Goal: Task Accomplishment & Management: Manage account settings

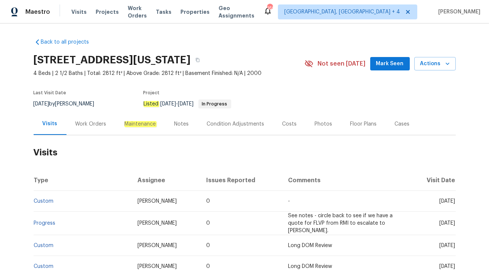
scroll to position [9, 0]
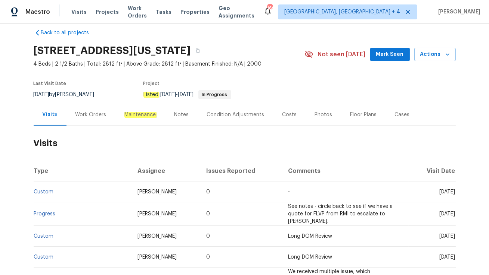
click at [108, 118] on div "Work Orders" at bounding box center [90, 115] width 49 height 22
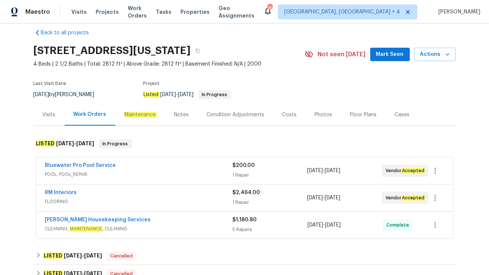
click at [129, 177] on span "POOL, POOL_REPAIR" at bounding box center [138, 174] width 187 height 7
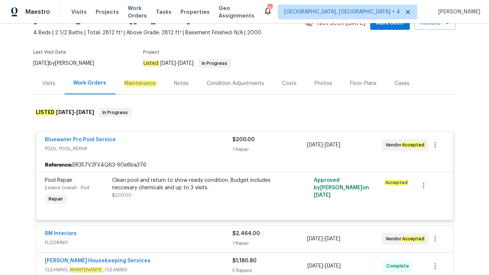
scroll to position [41, 0]
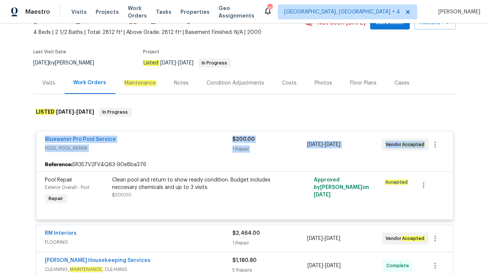
drag, startPoint x: 42, startPoint y: 137, endPoint x: 427, endPoint y: 155, distance: 386.0
click at [427, 155] on div "Bluewater Pro Pool Service POOL, POOL_REPAIR $200.00 1 Repair 9/3/2025 - 9/8/20…" at bounding box center [244, 144] width 417 height 27
copy div "Bluewater Pro Pool Service POOL, POOL_REPAIR $200.00 1 Repair 9/3/2025 - 9/8/20…"
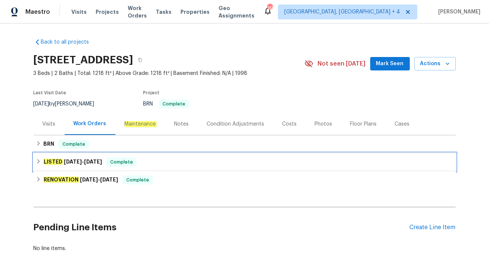
click at [152, 163] on div "LISTED 8/15/25 - 8/16/25 Complete" at bounding box center [244, 162] width 417 height 9
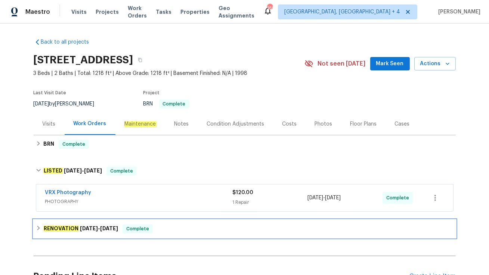
click at [170, 225] on div "RENOVATION 8/11/25 - 8/25/25 Complete" at bounding box center [244, 229] width 417 height 9
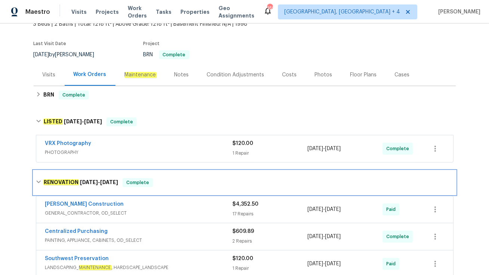
scroll to position [15, 0]
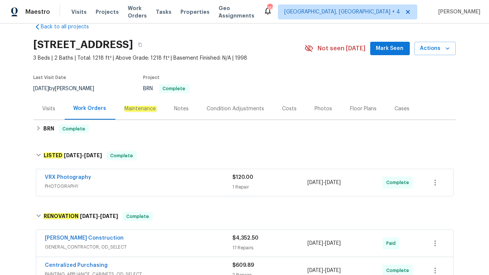
click at [46, 106] on div "Visits" at bounding box center [49, 108] width 13 height 7
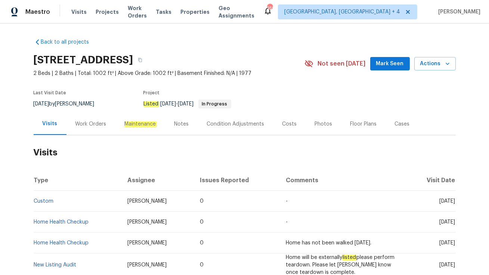
click at [93, 135] on div "Work Orders" at bounding box center [90, 124] width 49 height 22
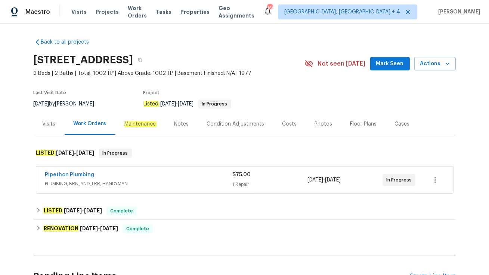
click at [120, 177] on div "Pipethon Plumbing" at bounding box center [138, 175] width 187 height 9
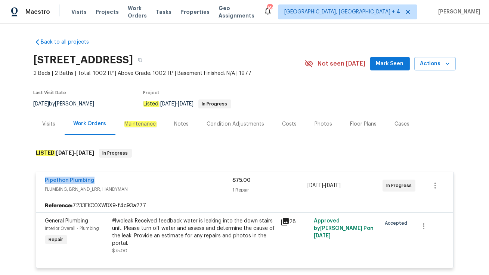
drag, startPoint x: 40, startPoint y: 185, endPoint x: 118, endPoint y: 184, distance: 78.0
click at [118, 184] on div "Pipethon Plumbing PLUMBING, BRN_AND_LRR, HANDYMAN $75.00 1 Repair [DATE] - [DAT…" at bounding box center [244, 185] width 417 height 27
copy link "Pipethon Plumbing"
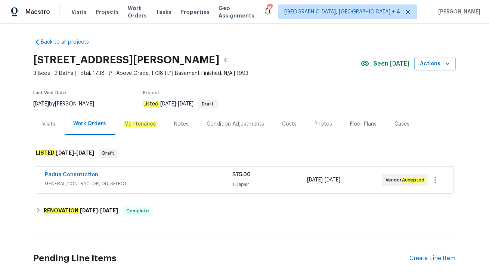
click at [215, 187] on span "GENERAL_CONTRACTOR, OD_SELECT" at bounding box center [138, 183] width 187 height 7
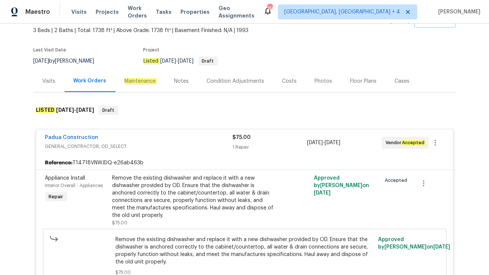
scroll to position [44, 0]
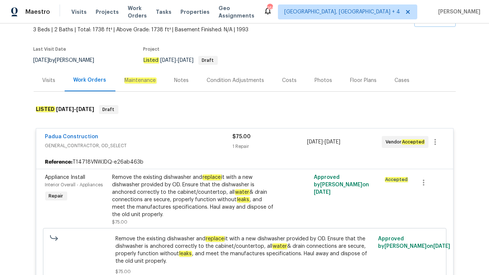
click at [48, 80] on div "Visits" at bounding box center [49, 80] width 13 height 7
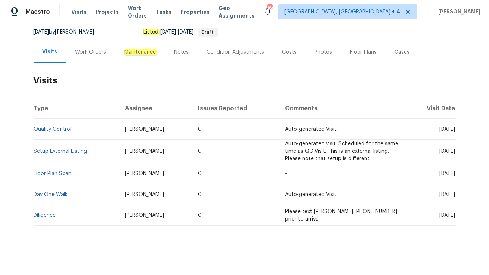
scroll to position [73, 0]
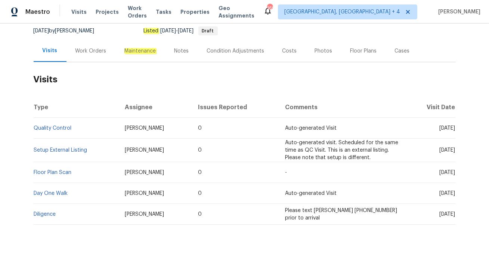
click at [91, 59] on div "Work Orders" at bounding box center [90, 51] width 49 height 22
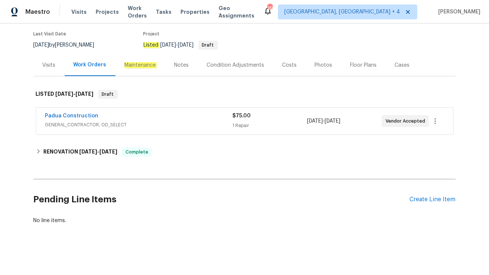
scroll to position [58, 0]
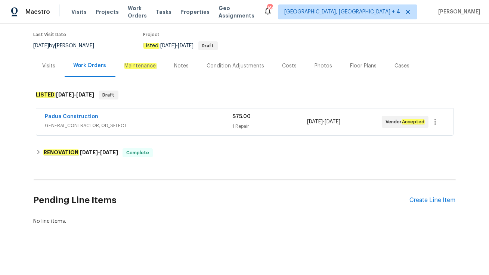
click at [134, 115] on div "Padua Construction" at bounding box center [138, 117] width 187 height 9
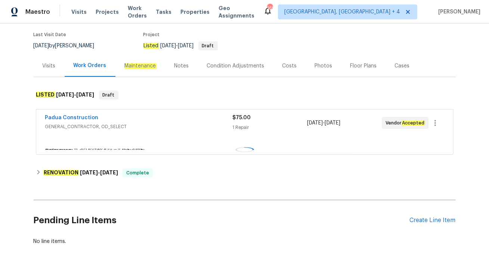
scroll to position [73, 0]
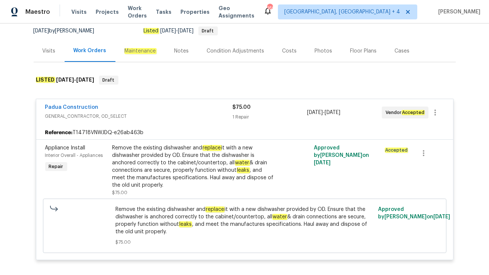
click at [44, 47] on div "Visits" at bounding box center [49, 50] width 13 height 7
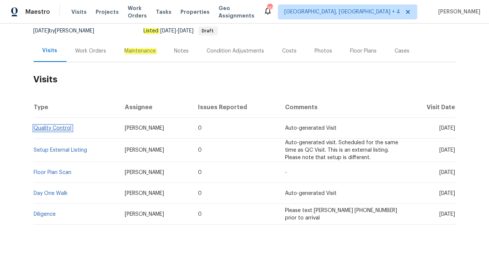
click at [62, 128] on link "Quality Control" at bounding box center [53, 128] width 38 height 5
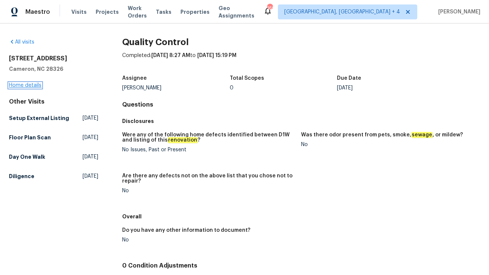
click at [25, 88] on link "Home details" at bounding box center [25, 85] width 32 height 5
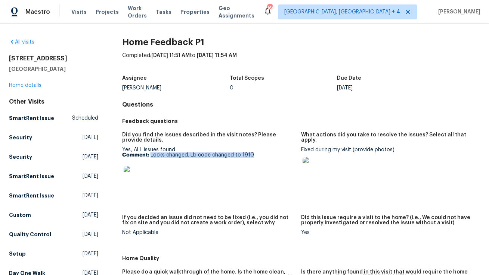
drag, startPoint x: 151, startPoint y: 155, endPoint x: 268, endPoint y: 154, distance: 116.8
click at [268, 154] on p "Comment: Locks changed. Lb code changed to 1910" at bounding box center [208, 155] width 173 height 5
copy p "Locks changed. Lb code changed to 1910"
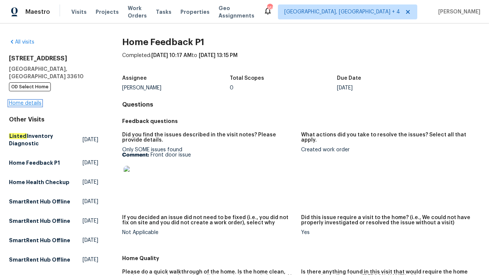
click at [28, 101] on link "Home details" at bounding box center [25, 103] width 32 height 5
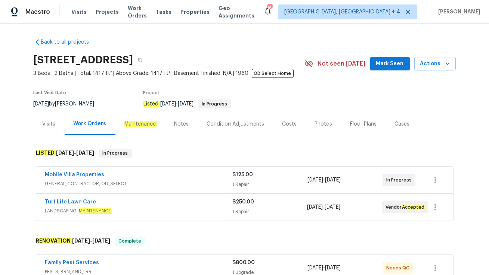
click at [153, 205] on div "Turf Life Lawn Care" at bounding box center [138, 203] width 187 height 9
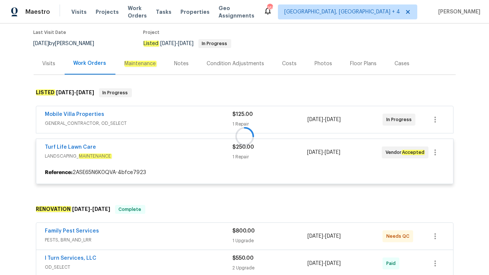
scroll to position [77, 0]
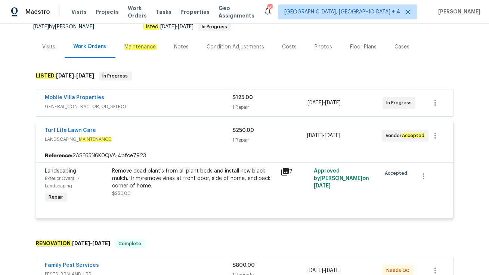
click at [144, 98] on div "Mobile Villa Properties" at bounding box center [138, 98] width 187 height 9
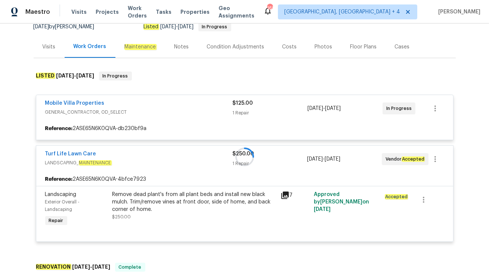
scroll to position [85, 0]
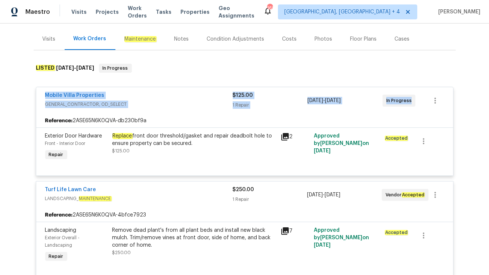
drag, startPoint x: 42, startPoint y: 94, endPoint x: 415, endPoint y: 108, distance: 373.6
click at [415, 108] on div "Mobile Villa Properties GENERAL_CONTRACTOR, OD_SELECT $125.00 1 Repair 9/30/202…" at bounding box center [244, 100] width 417 height 27
copy div "Mobile Villa Properties GENERAL_CONTRACTOR, OD_SELECT $125.00 1 Repair 9/30/202…"
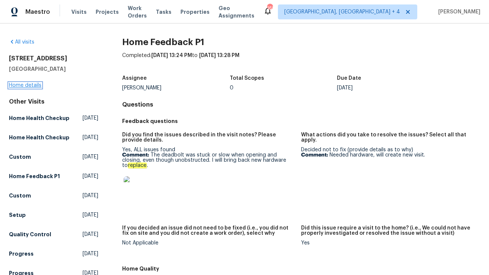
click at [17, 84] on link "Home details" at bounding box center [25, 85] width 32 height 5
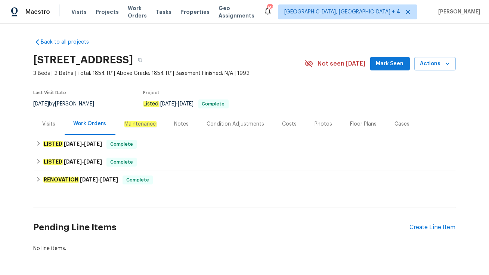
click at [50, 126] on div "Visits" at bounding box center [49, 124] width 13 height 7
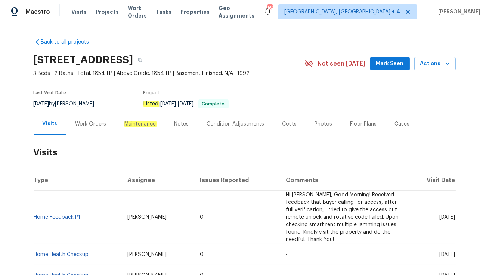
click at [62, 220] on td "Home Feedback P1" at bounding box center [78, 217] width 88 height 53
click at [61, 217] on link "Home Feedback P1" at bounding box center [57, 217] width 47 height 5
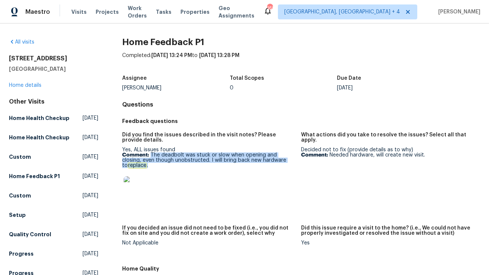
drag, startPoint x: 151, startPoint y: 156, endPoint x: 275, endPoint y: 167, distance: 124.8
click at [275, 167] on div "Yes, ALL issues found Comment: The deadbolt was stuck or slow when opening and …" at bounding box center [208, 175] width 173 height 57
copy p "The deadbolt was stuck or slow when opening and closing, even though unobstruct…"
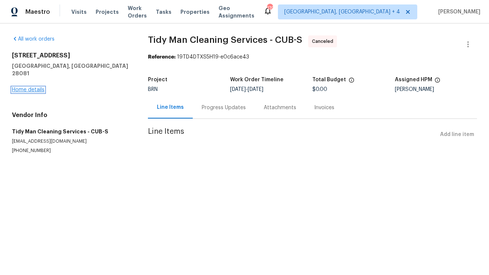
click at [34, 87] on link "Home details" at bounding box center [28, 89] width 32 height 5
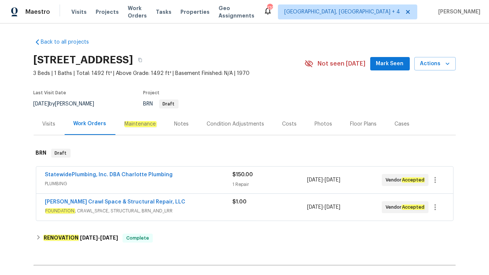
click at [184, 187] on span "PLUMBING" at bounding box center [138, 183] width 187 height 7
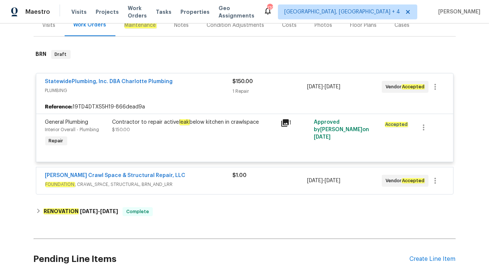
scroll to position [100, 0]
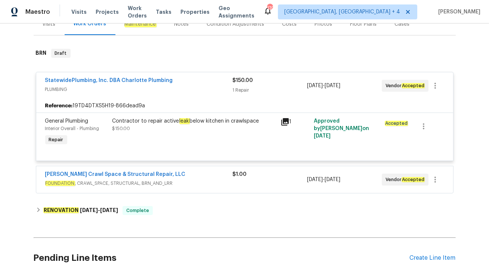
click at [196, 181] on span "FOUNDATION , CRAWL_SPACE, STRUCTURAL, BRN_AND_LRR" at bounding box center [138, 183] width 187 height 7
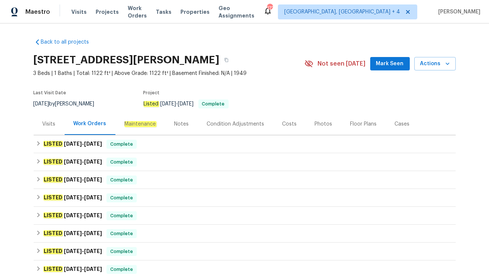
click at [48, 125] on div "Visits" at bounding box center [49, 124] width 13 height 7
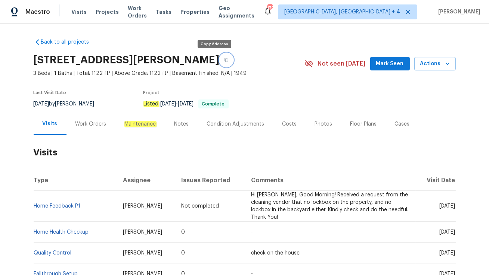
click at [224, 62] on icon "button" at bounding box center [226, 60] width 4 height 4
click at [78, 12] on span "Visits" at bounding box center [78, 11] width 15 height 7
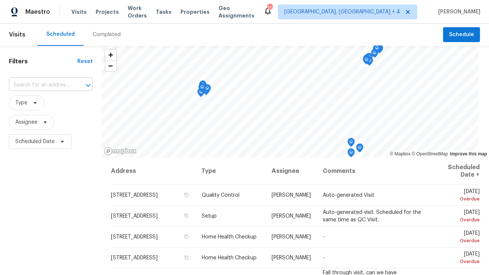
click at [74, 85] on div at bounding box center [82, 85] width 19 height 10
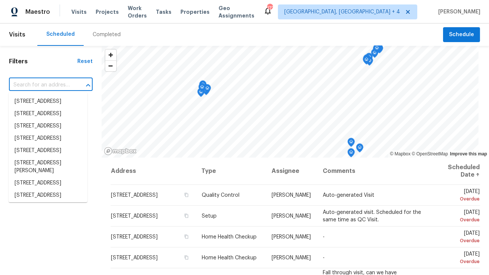
paste input "15836 Patton St, Detroit, MI 48223"
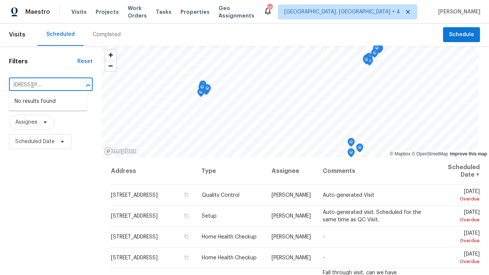
type input "15836 Patton St, Detroit, MI 48223"
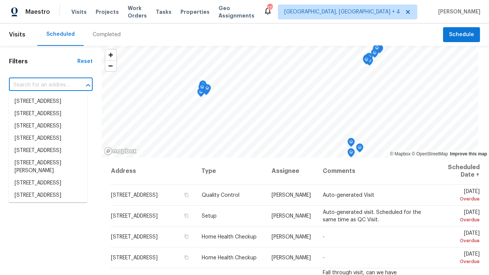
scroll to position [0, 0]
click at [356, 9] on span "Albuquerque, NM + 4" at bounding box center [342, 11] width 116 height 7
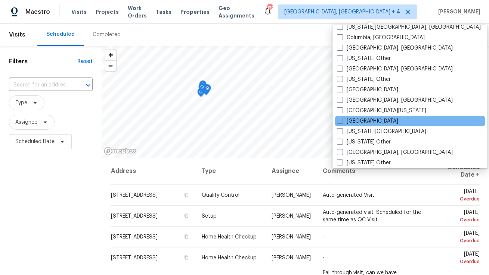
scroll to position [259, 0]
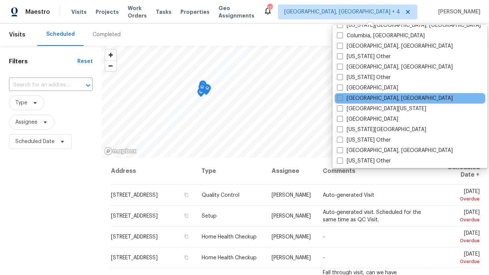
click at [340, 98] on span at bounding box center [340, 98] width 6 height 6
click at [340, 98] on input "[GEOGRAPHIC_DATA], [GEOGRAPHIC_DATA]" at bounding box center [339, 97] width 5 height 5
checkbox input "true"
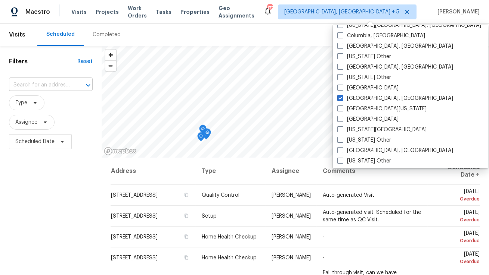
click at [61, 82] on input "text" at bounding box center [40, 86] width 63 height 12
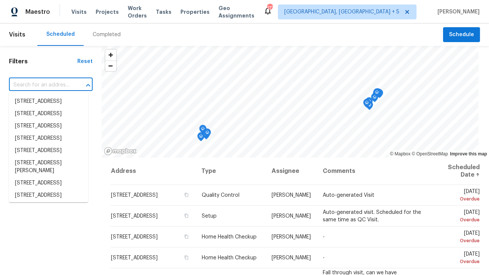
paste input "[STREET_ADDRESS][PERSON_NAME]"
type input "[STREET_ADDRESS][PERSON_NAME]"
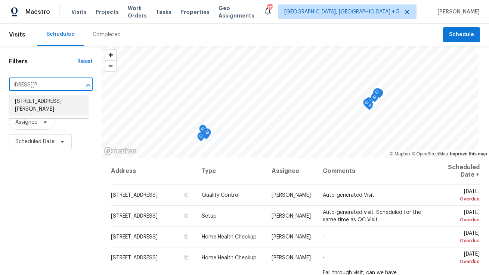
click at [54, 108] on li "[STREET_ADDRESS][PERSON_NAME]" at bounding box center [48, 106] width 79 height 20
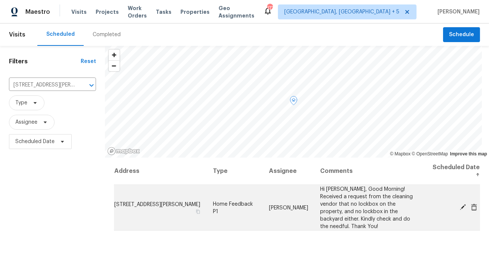
click at [460, 204] on icon at bounding box center [462, 207] width 7 height 7
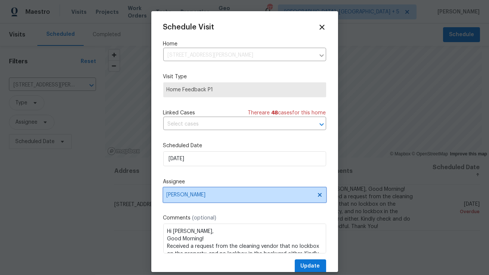
click at [210, 195] on span "[PERSON_NAME]" at bounding box center [239, 195] width 146 height 6
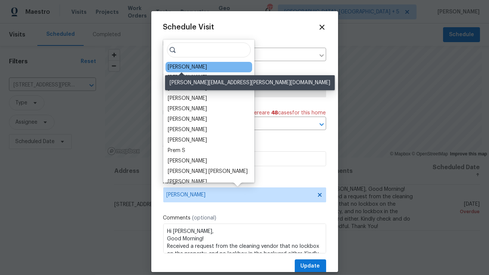
click at [178, 63] on div "[PERSON_NAME]" at bounding box center [187, 66] width 39 height 7
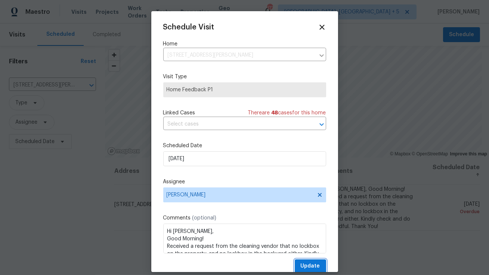
click at [304, 265] on span "Update" at bounding box center [309, 266] width 19 height 9
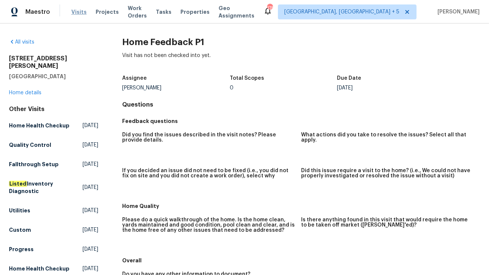
click at [76, 14] on span "Visits" at bounding box center [78, 11] width 15 height 7
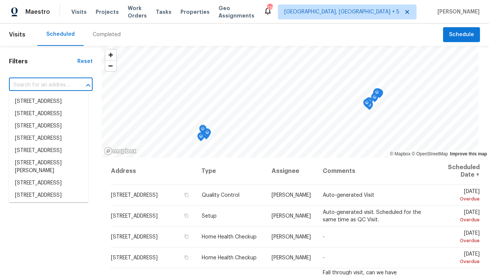
click at [54, 86] on input "text" at bounding box center [40, 86] width 63 height 12
paste input "[STREET_ADDRESS][PERSON_NAME]"
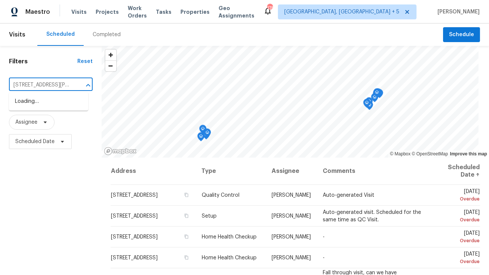
scroll to position [0, 31]
type input "[STREET_ADDRESS][PERSON_NAME]"
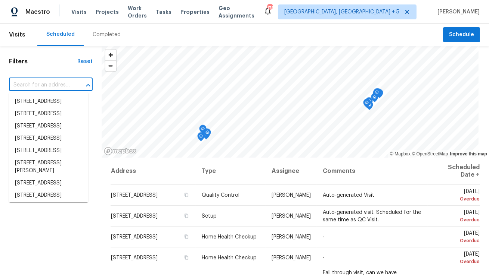
click at [52, 85] on input "text" at bounding box center [40, 86] width 63 height 12
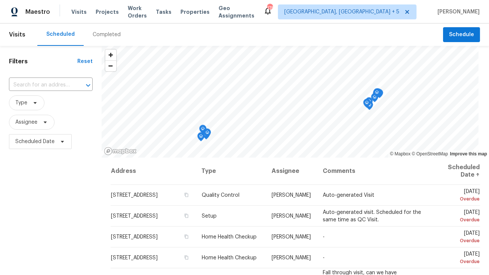
click at [376, 20] on div "Maestro Visits Projects Work Orders Tasks Properties Geo Assignments 178 [GEOGR…" at bounding box center [244, 12] width 489 height 24
click at [376, 9] on span "[GEOGRAPHIC_DATA], [GEOGRAPHIC_DATA] + 5" at bounding box center [341, 11] width 115 height 7
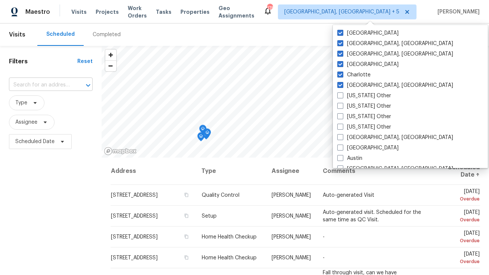
click at [37, 86] on input "text" at bounding box center [40, 86] width 63 height 12
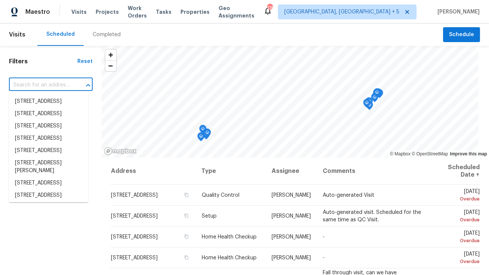
paste input "[STREET_ADDRESS][PERSON_NAME]"
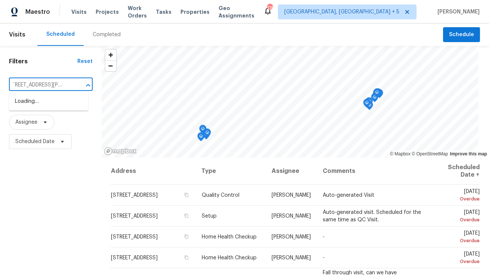
scroll to position [0, 6]
type input "[STREET_ADDRESS][PERSON_NAME]"
click at [78, 14] on span "Visits" at bounding box center [78, 11] width 15 height 7
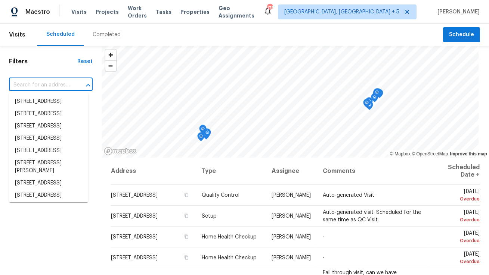
click at [59, 87] on input "text" at bounding box center [40, 86] width 63 height 12
paste input "[STREET_ADDRESS][PERSON_NAME]"
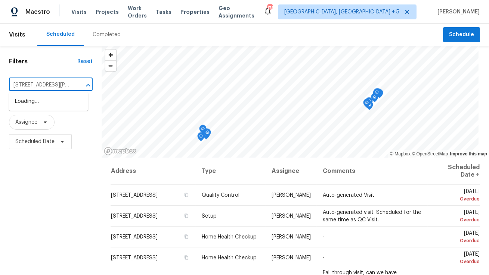
type input "15836 Patton St"
click at [56, 101] on li "15836 Patton St, Detroit, MI 48223" at bounding box center [48, 106] width 79 height 20
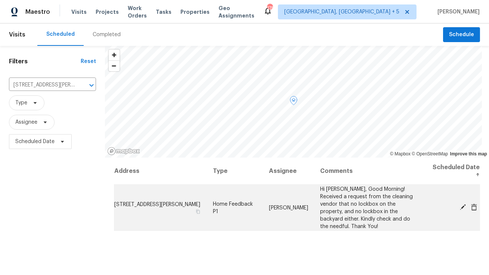
click at [461, 205] on icon at bounding box center [463, 208] width 6 height 6
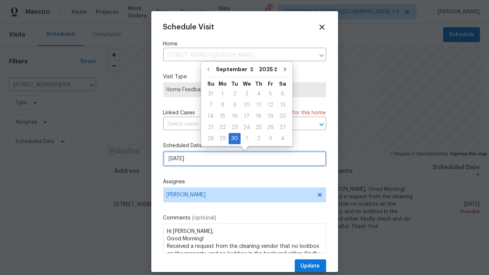
click at [196, 155] on input "30/09/2025" at bounding box center [244, 159] width 163 height 15
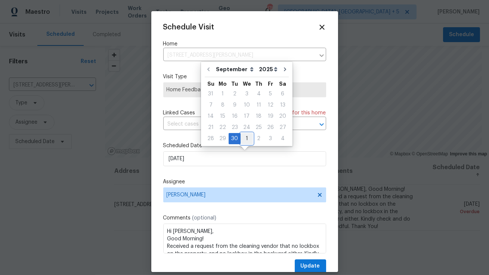
click at [246, 137] on div "1" at bounding box center [246, 139] width 12 height 10
type input "01/10/2025"
select select "9"
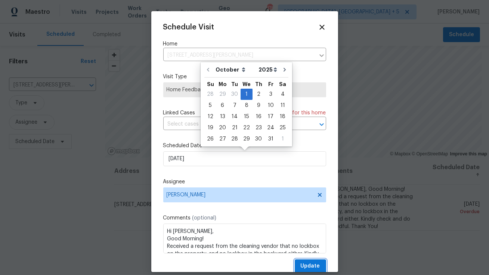
click at [303, 266] on span "Update" at bounding box center [309, 266] width 19 height 9
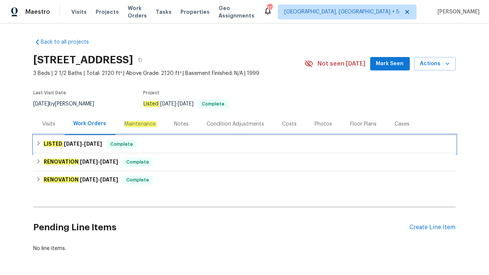
click at [82, 149] on h6 "LISTED [DATE] - [DATE]" at bounding box center [72, 144] width 59 height 9
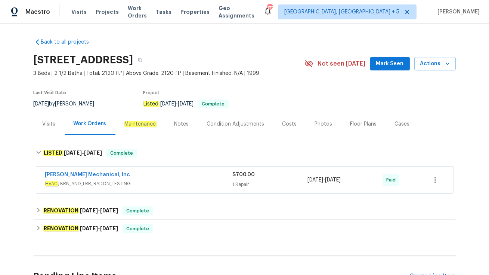
click at [144, 182] on span "HVAC , BRN_AND_LRR, RADON_TESTING" at bounding box center [138, 183] width 187 height 7
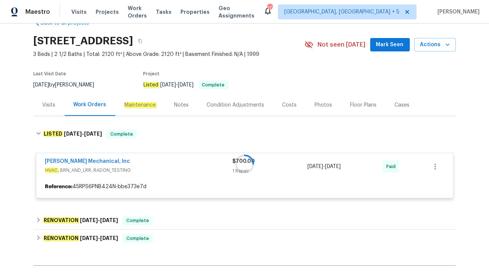
scroll to position [25, 0]
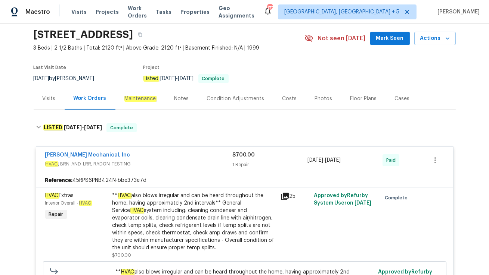
click at [44, 106] on div "Visits" at bounding box center [49, 99] width 31 height 22
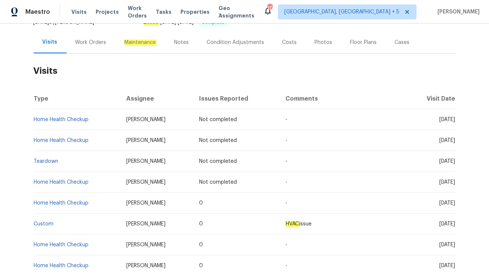
scroll to position [82, 0]
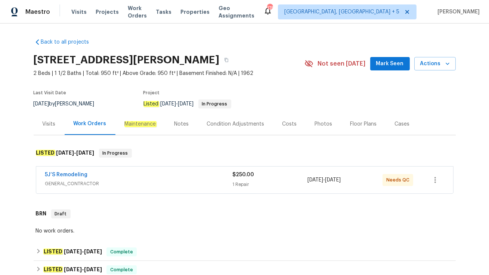
click at [160, 180] on span "GENERAL_CONTRACTOR" at bounding box center [138, 183] width 187 height 7
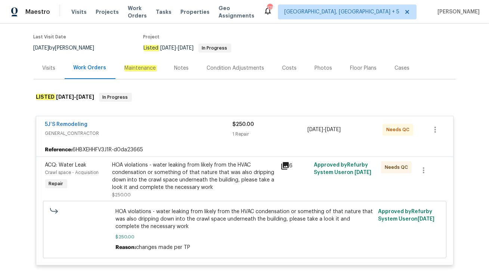
scroll to position [57, 0]
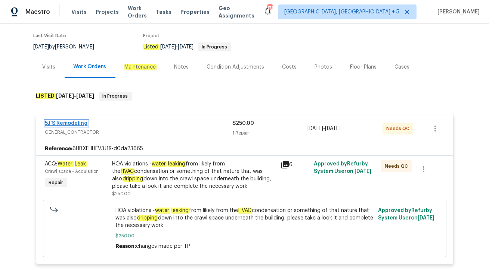
click at [66, 124] on link "5J’S Remodeling" at bounding box center [66, 123] width 43 height 5
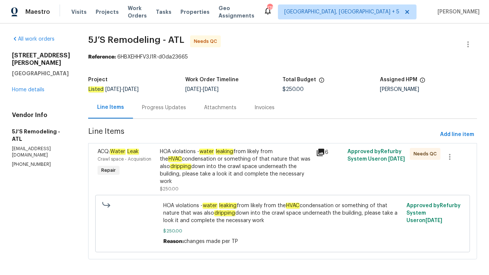
click at [175, 113] on div "Progress Updates" at bounding box center [164, 108] width 62 height 22
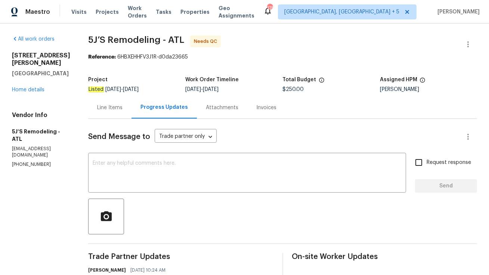
click at [37, 93] on div "[STREET_ADDRESS][PERSON_NAME] Home details" at bounding box center [41, 73] width 58 height 42
click at [37, 89] on link "Home details" at bounding box center [28, 89] width 32 height 5
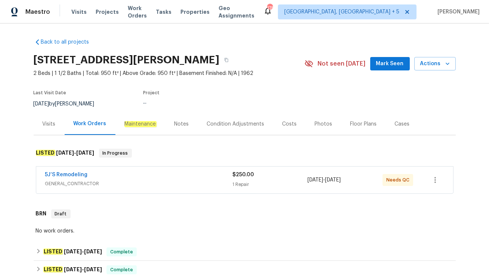
click at [44, 132] on div "Visits" at bounding box center [49, 124] width 31 height 22
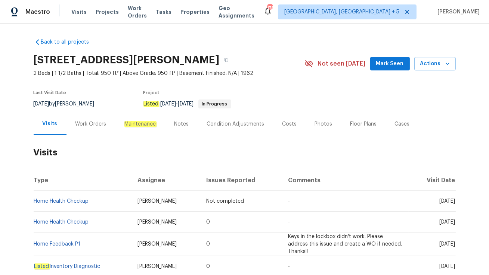
click at [86, 126] on div "Work Orders" at bounding box center [90, 124] width 31 height 7
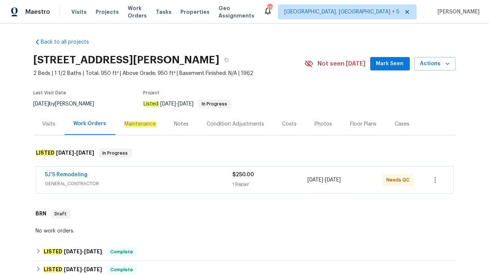
click at [399, 126] on div "Cases" at bounding box center [402, 124] width 15 height 7
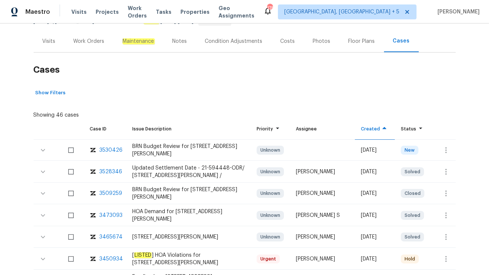
scroll to position [87, 0]
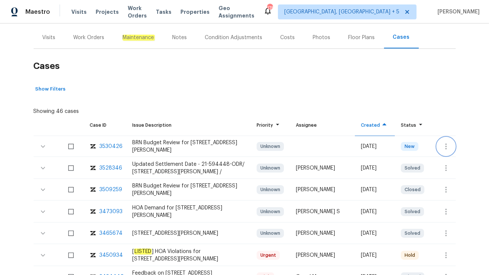
click at [442, 144] on icon "button" at bounding box center [445, 146] width 9 height 9
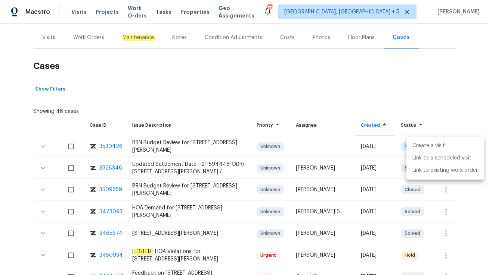
click at [437, 144] on li "Create a visit" at bounding box center [444, 146] width 77 height 12
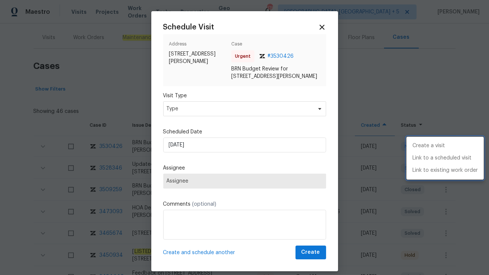
click at [201, 118] on div at bounding box center [244, 137] width 489 height 275
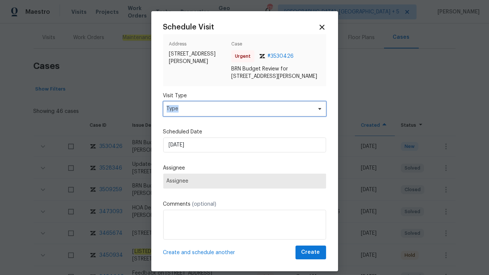
click at [201, 113] on span "Type" at bounding box center [238, 108] width 145 height 7
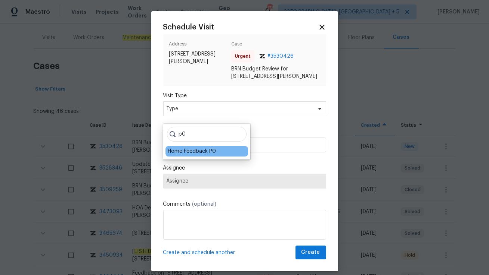
type input "p0"
click at [190, 146] on div "Home Feedback P0" at bounding box center [206, 151] width 82 height 10
click at [187, 152] on div "Home Feedback P0" at bounding box center [192, 151] width 48 height 7
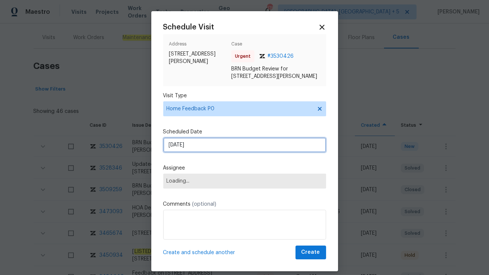
click at [187, 152] on input "[DATE]" at bounding box center [244, 145] width 163 height 15
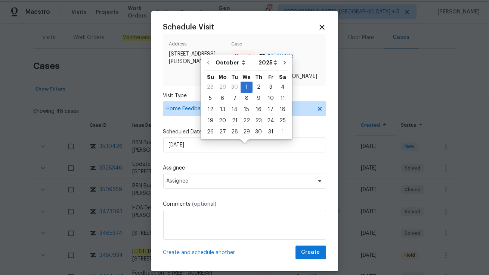
click at [204, 172] on label "Assignee" at bounding box center [244, 168] width 163 height 7
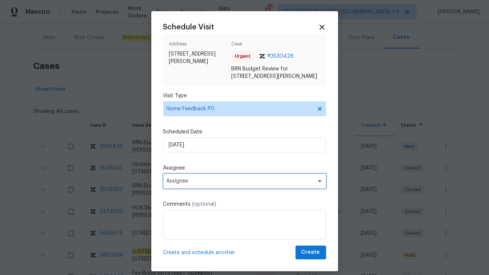
click at [205, 184] on span "Assignee" at bounding box center [239, 181] width 146 height 6
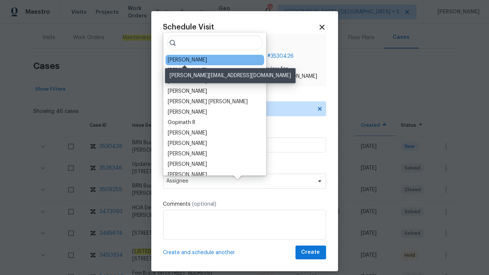
click at [192, 59] on div "[PERSON_NAME]" at bounding box center [187, 59] width 39 height 7
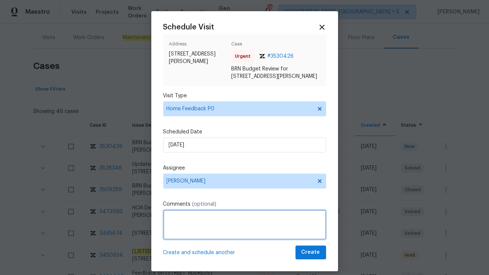
click at [199, 230] on textarea at bounding box center [244, 225] width 163 height 30
paste textarea "Lender is requiring it be inspected due to the HOA violation. Buyer has set som…"
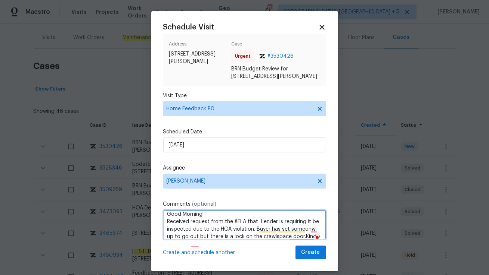
scroll to position [18, 0]
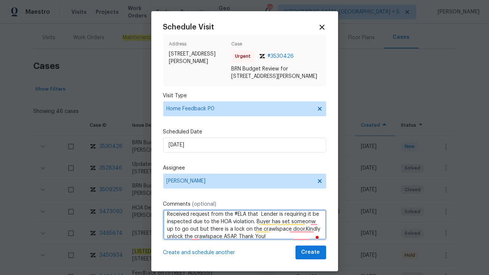
type textarea "Hi [PERSON_NAME], Good Morning! Received request from the #ELA that Lender is r…"
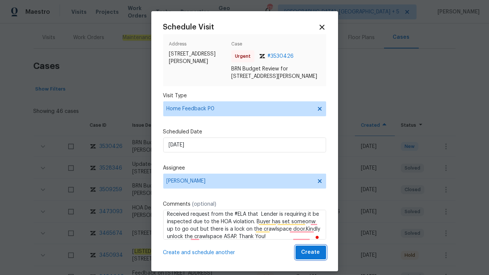
click at [309, 258] on span "Create" at bounding box center [310, 252] width 19 height 9
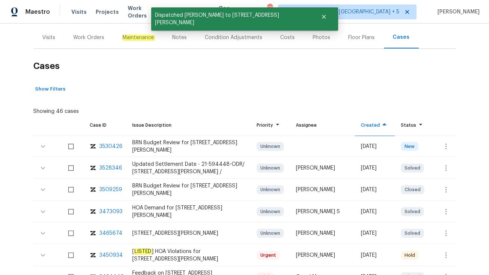
click at [50, 38] on div "Visits" at bounding box center [49, 37] width 13 height 7
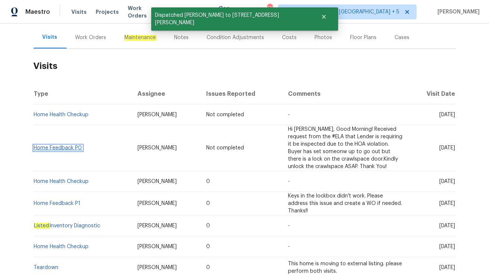
click at [60, 146] on link "Home Feedback P0" at bounding box center [58, 148] width 48 height 5
